Goal: Navigation & Orientation: Go to known website

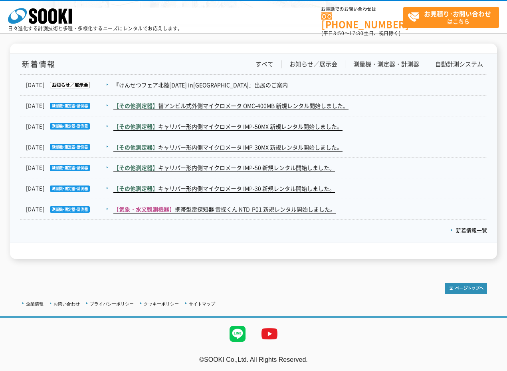
scroll to position [1289, 0]
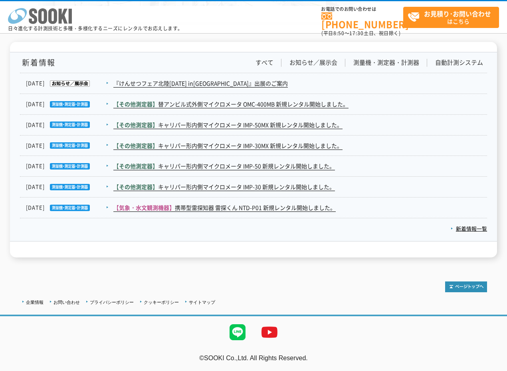
click at [58, 20] on icon "株式会社 ソーキ" at bounding box center [40, 16] width 64 height 16
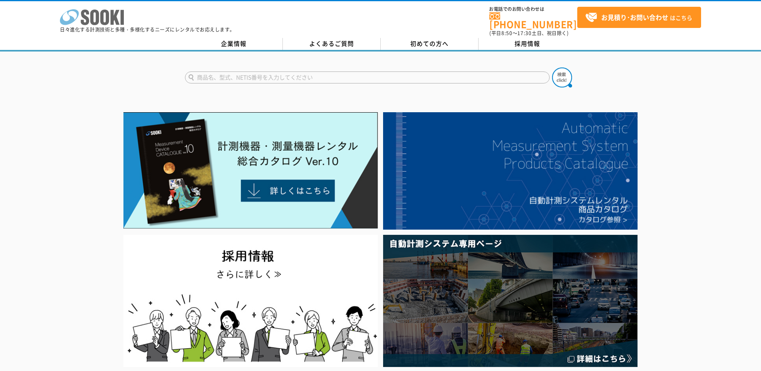
click at [101, 23] on icon at bounding box center [104, 18] width 9 height 16
